Goal: Task Accomplishment & Management: Manage account settings

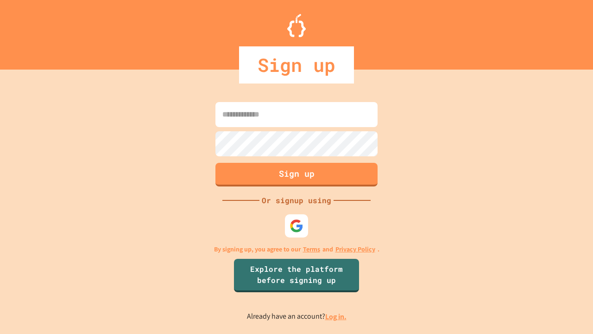
click at [336, 316] on link "Log in." at bounding box center [335, 316] width 21 height 10
